Goal: Task Accomplishment & Management: Manage account settings

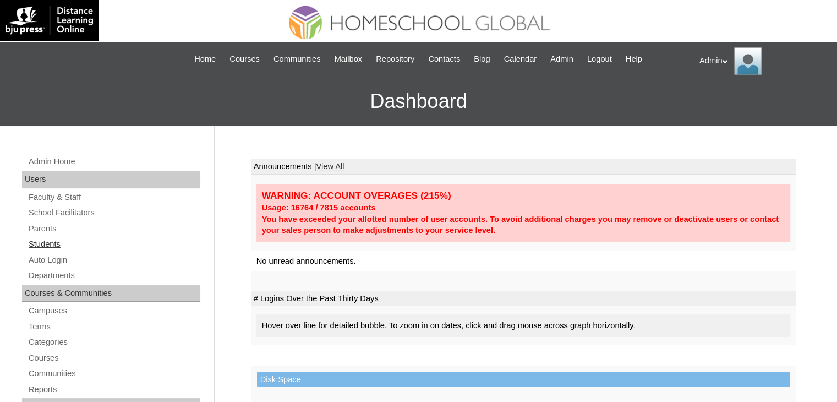
click at [51, 242] on link "Students" at bounding box center [114, 244] width 173 height 14
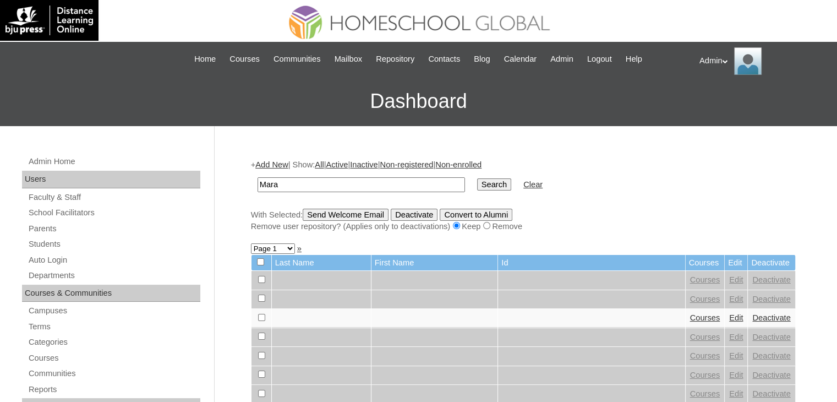
type input "Maravilla"
click at [477, 178] on input "Search" at bounding box center [494, 184] width 34 height 12
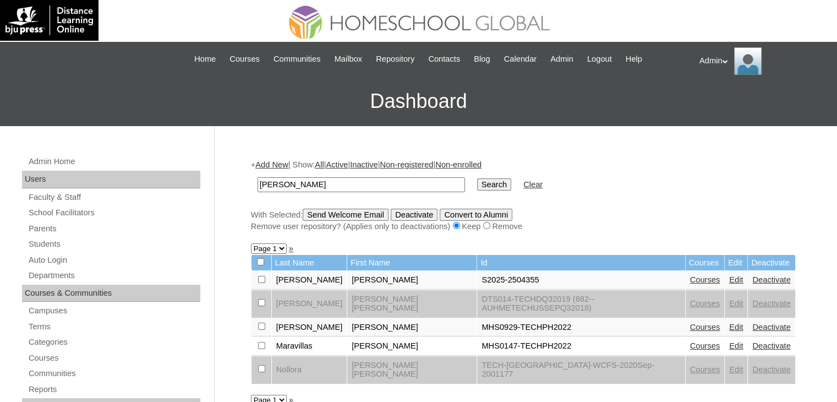
click at [690, 276] on link "Courses" at bounding box center [705, 279] width 30 height 9
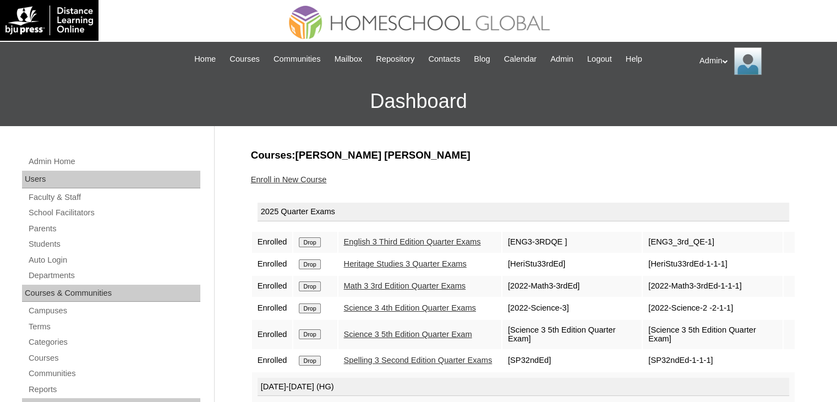
click at [255, 97] on h3 "Dashboard" at bounding box center [419, 101] width 826 height 50
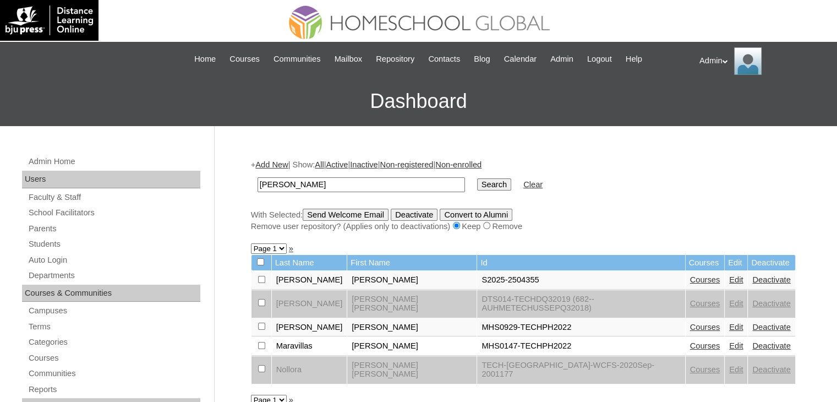
click at [729, 279] on link "Edit" at bounding box center [736, 279] width 14 height 9
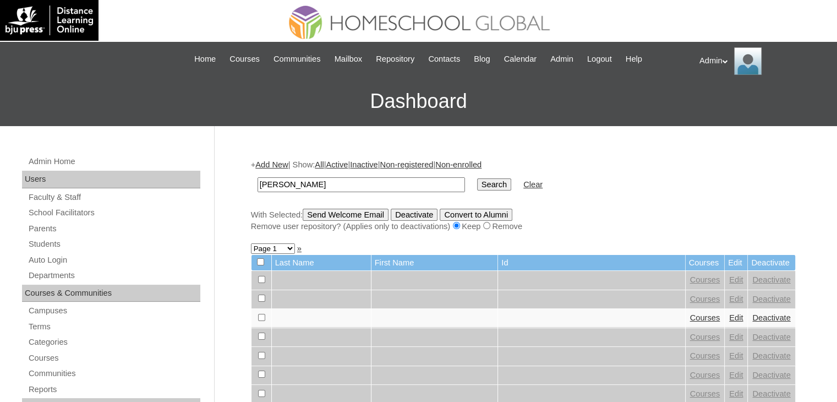
type input "[PERSON_NAME]"
click at [477, 189] on input "Search" at bounding box center [494, 184] width 34 height 12
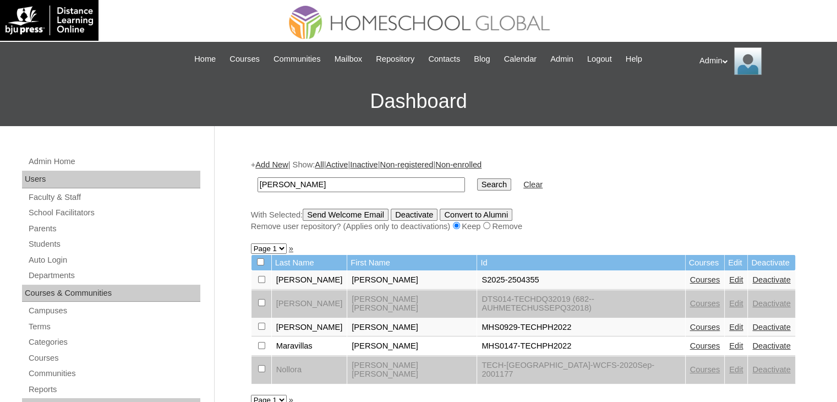
click at [729, 278] on link "Edit" at bounding box center [736, 279] width 14 height 9
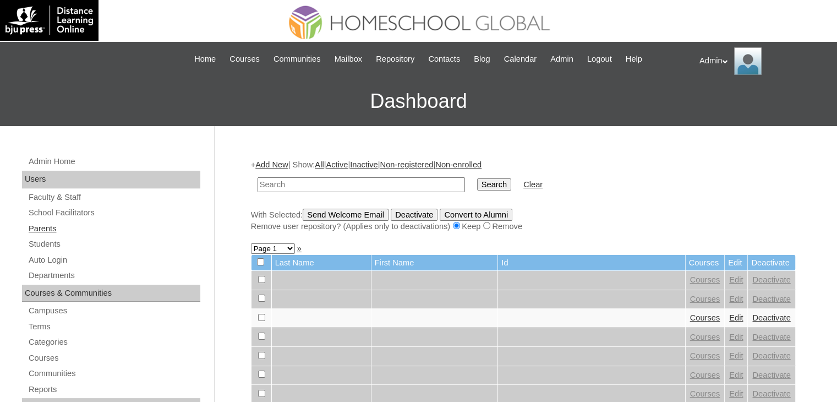
click at [52, 227] on link "Parents" at bounding box center [114, 229] width 173 height 14
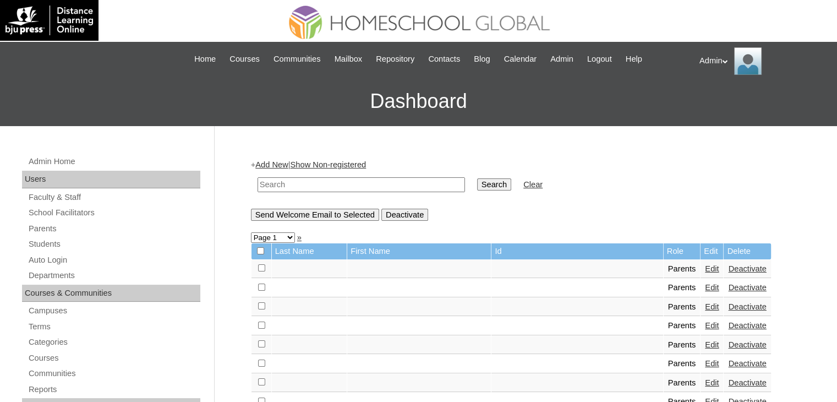
click at [349, 181] on input "text" at bounding box center [361, 184] width 207 height 15
type input "[PERSON_NAME]"
click at [472, 176] on td "Search" at bounding box center [494, 185] width 45 height 26
click at [477, 181] on input "Search" at bounding box center [494, 184] width 34 height 12
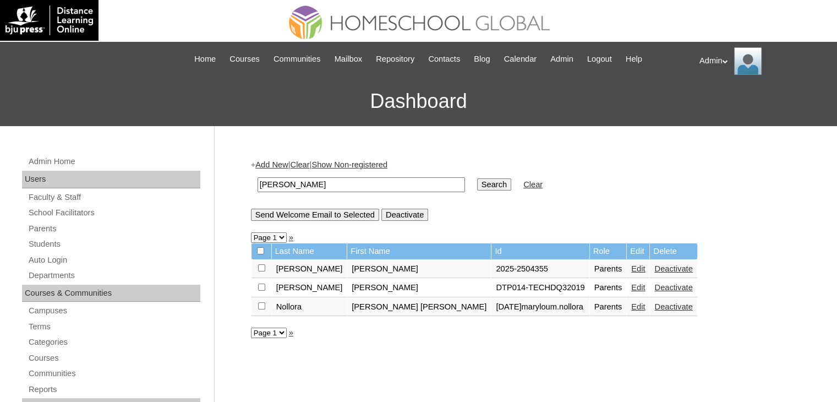
click at [631, 269] on link "Edit" at bounding box center [638, 268] width 14 height 9
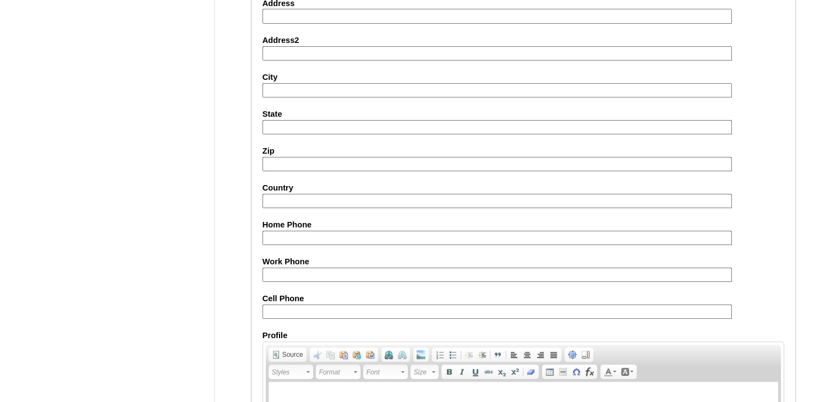
scroll to position [1034, 0]
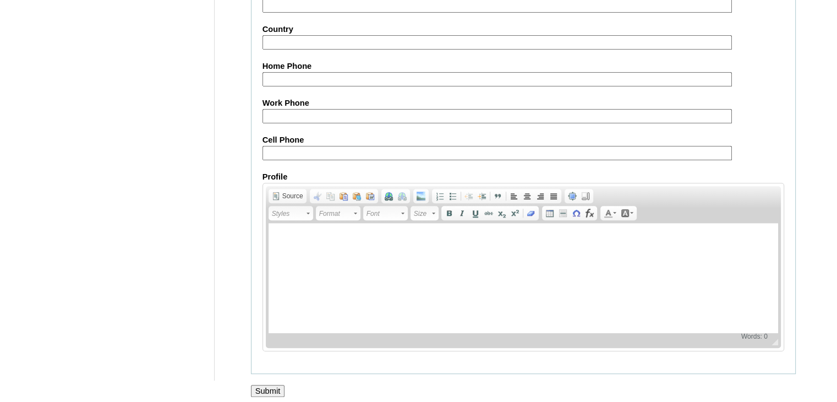
click at [271, 397] on div at bounding box center [418, 403] width 837 height 12
click at [271, 386] on input "Submit" at bounding box center [268, 391] width 34 height 12
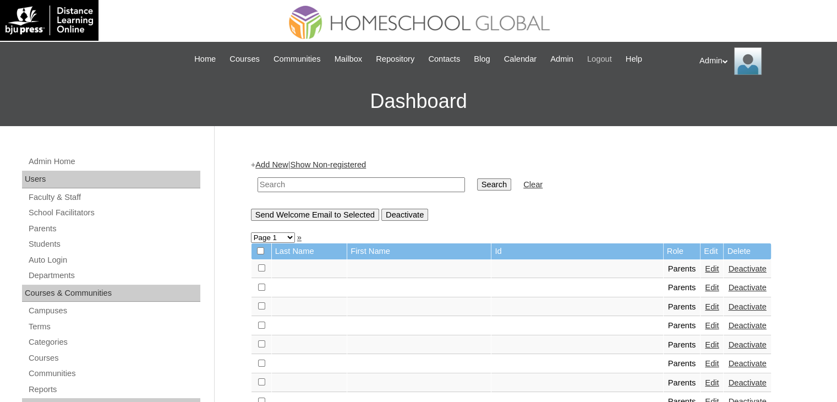
click at [612, 60] on span "Logout" at bounding box center [599, 59] width 25 height 13
